Goal: Browse casually: Explore the website without a specific task or goal

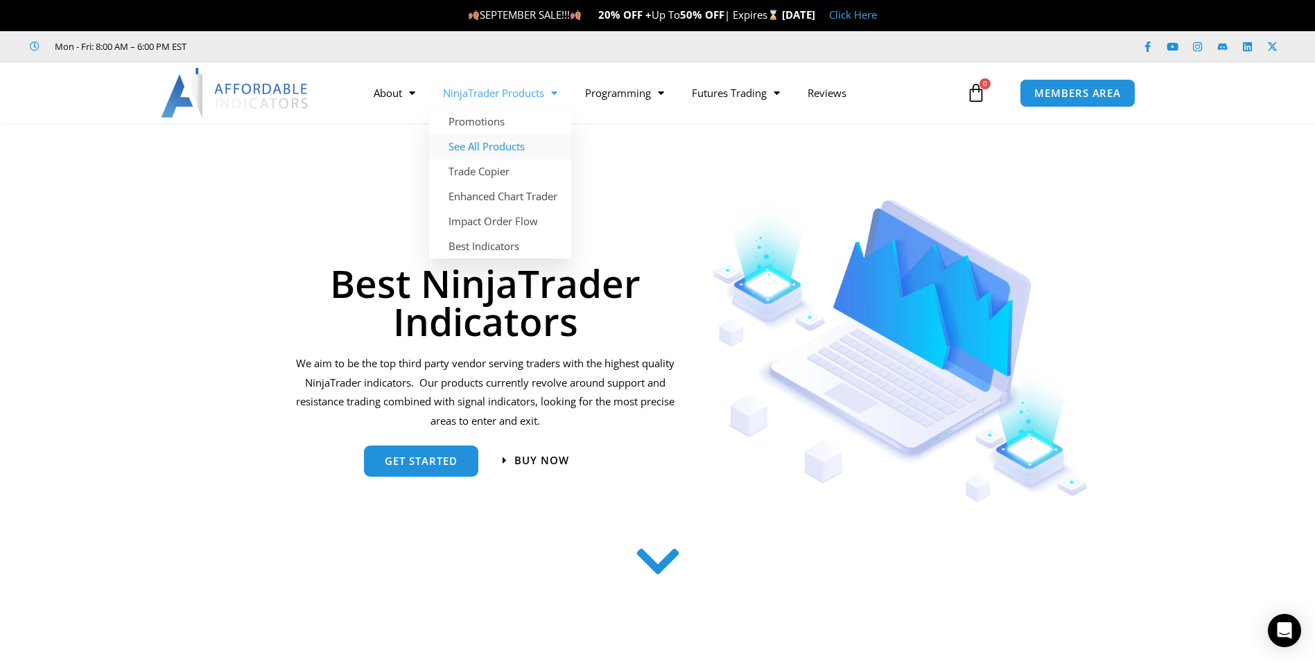
click at [496, 143] on link "See All Products" at bounding box center [500, 146] width 142 height 25
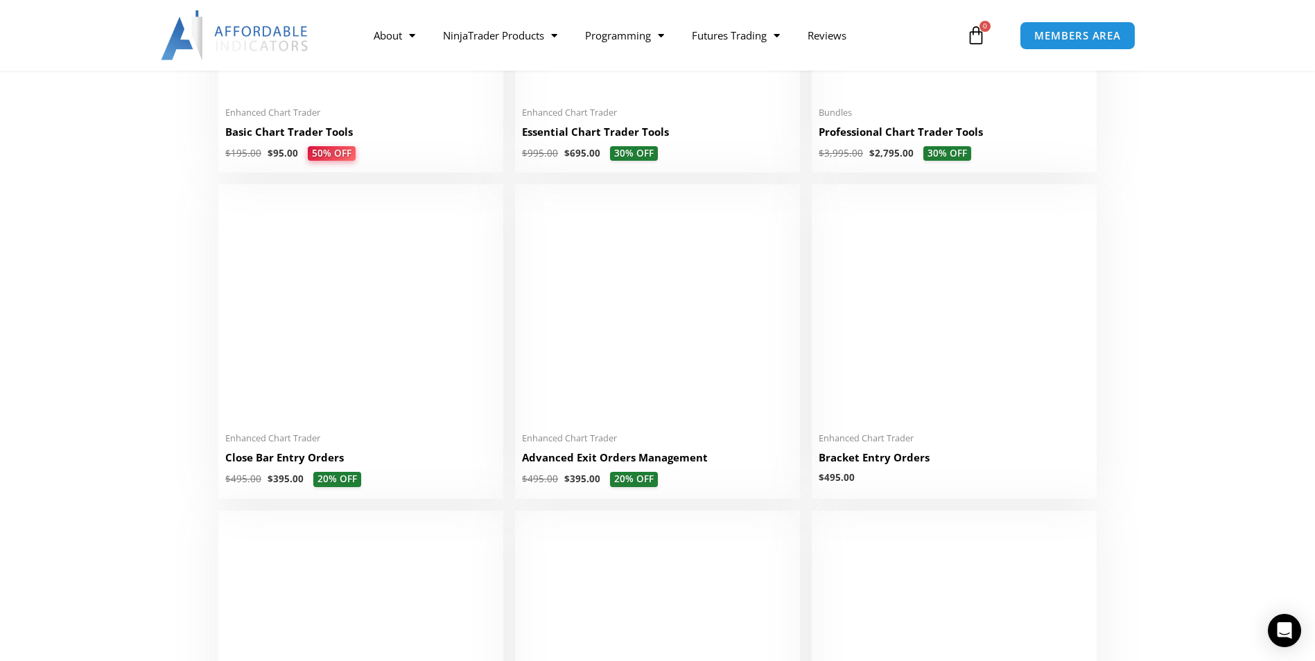
scroll to position [873, 0]
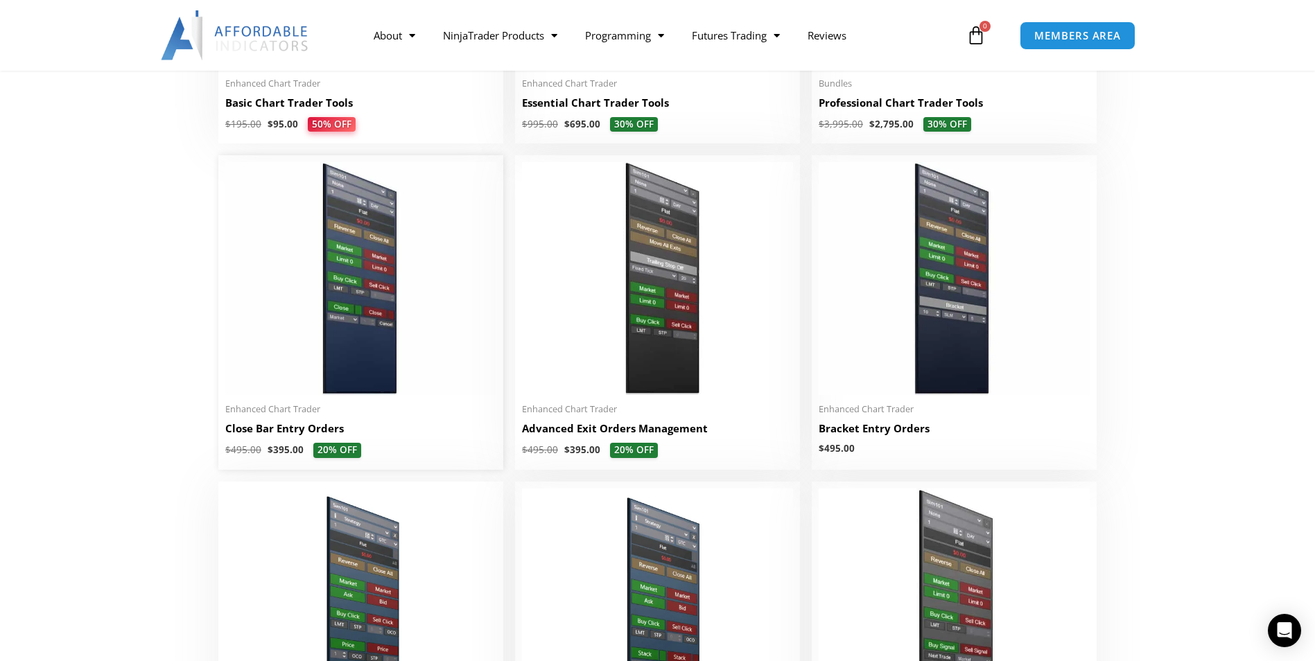
click at [384, 286] on img at bounding box center [360, 278] width 271 height 233
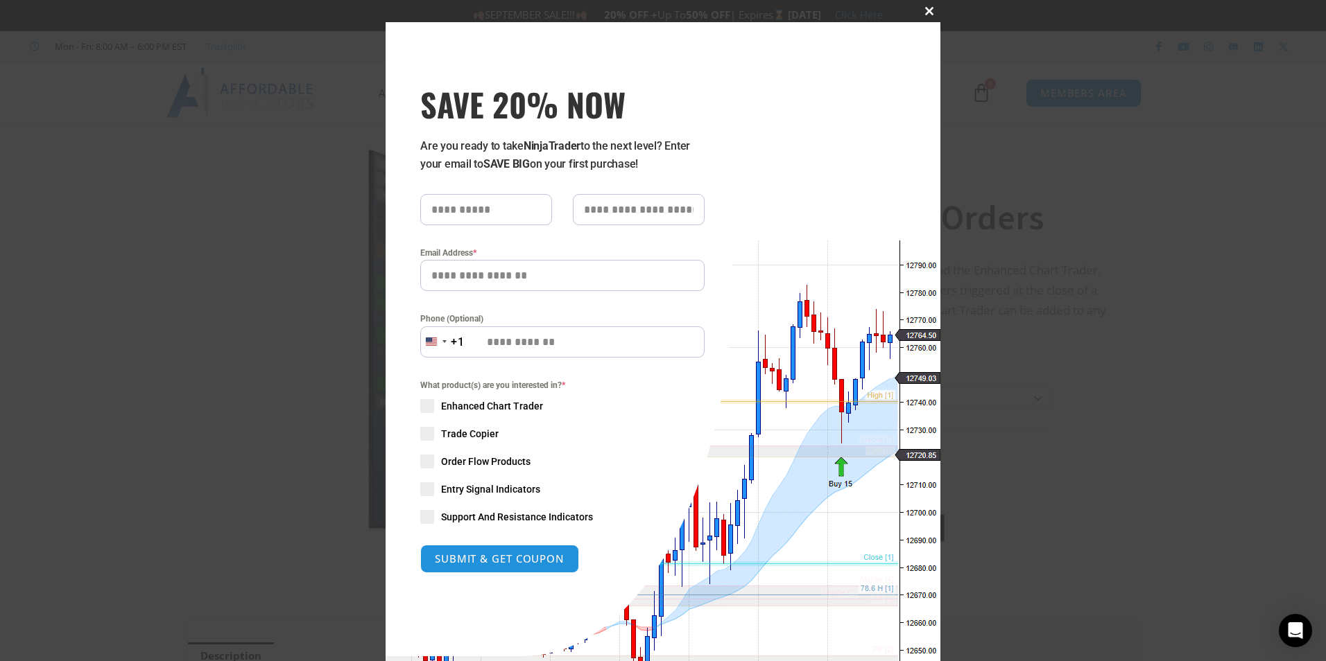
click at [927, 10] on span at bounding box center [929, 11] width 22 height 8
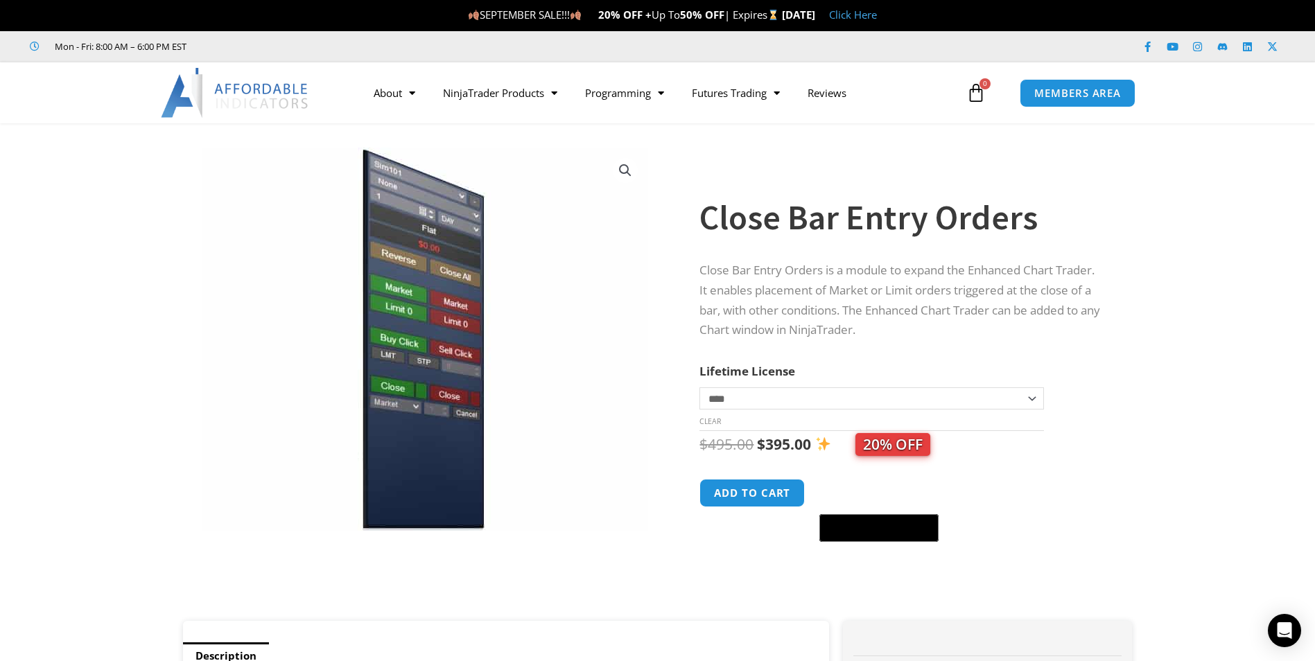
click at [271, 92] on img at bounding box center [235, 93] width 149 height 50
